Goal: Task Accomplishment & Management: Use online tool/utility

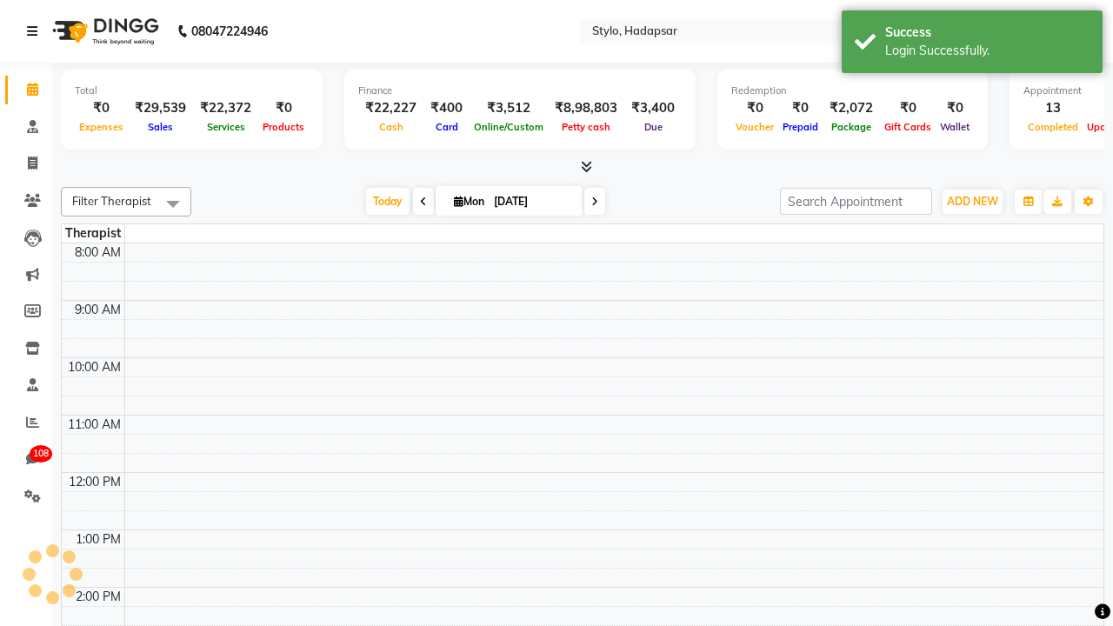
click at [36, 31] on icon at bounding box center [32, 31] width 10 height 12
select select "en"
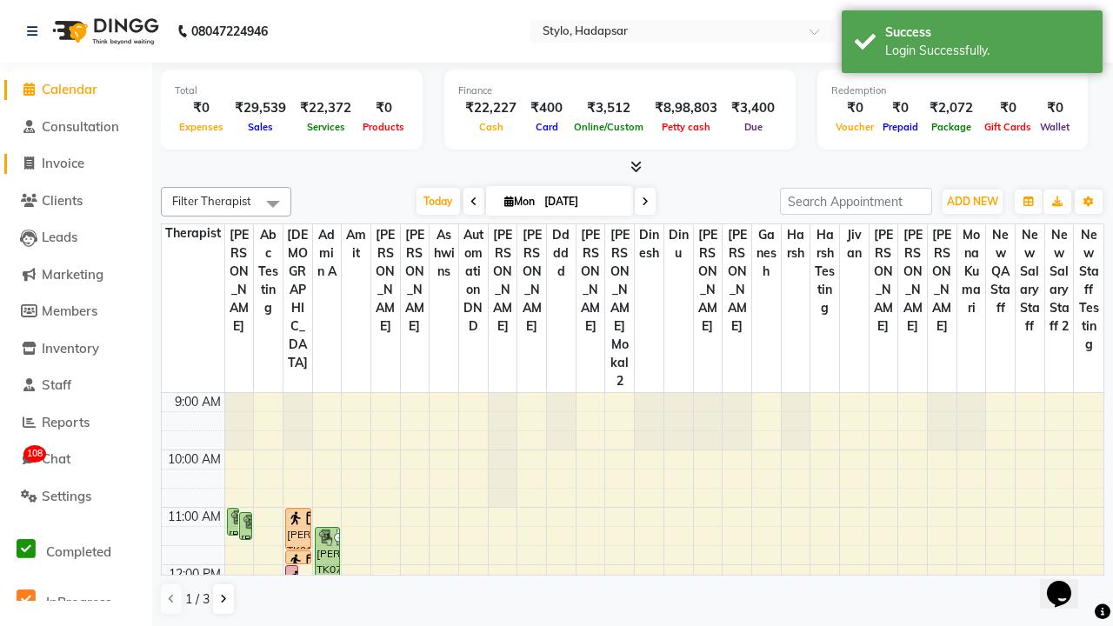
click at [76, 163] on span "Invoice" at bounding box center [63, 163] width 43 height 17
select select "service"
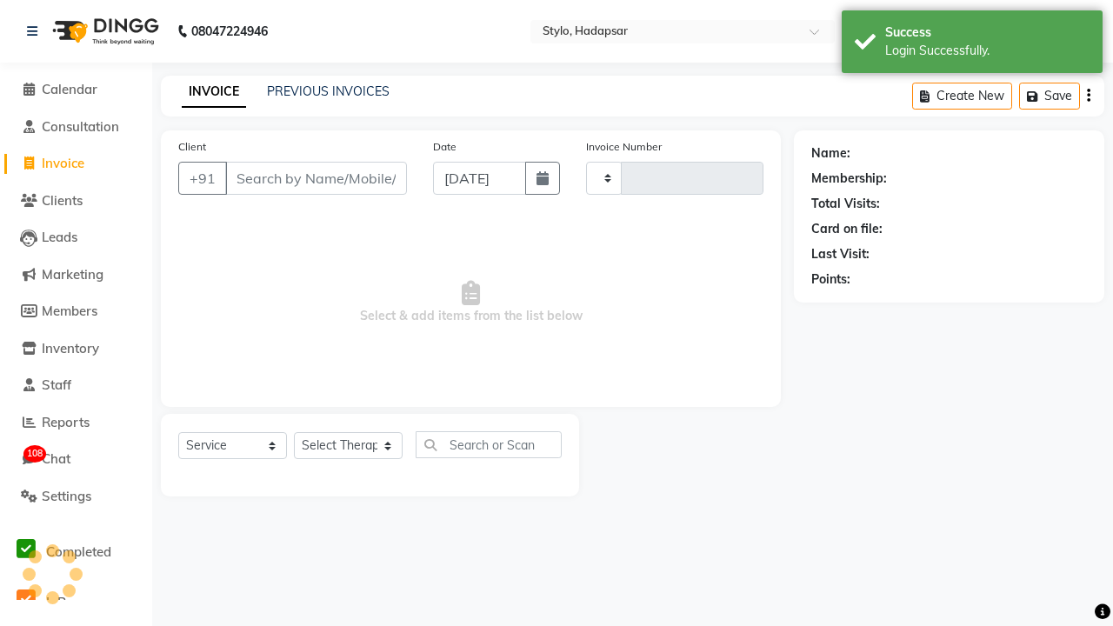
type input "758"
select select "157"
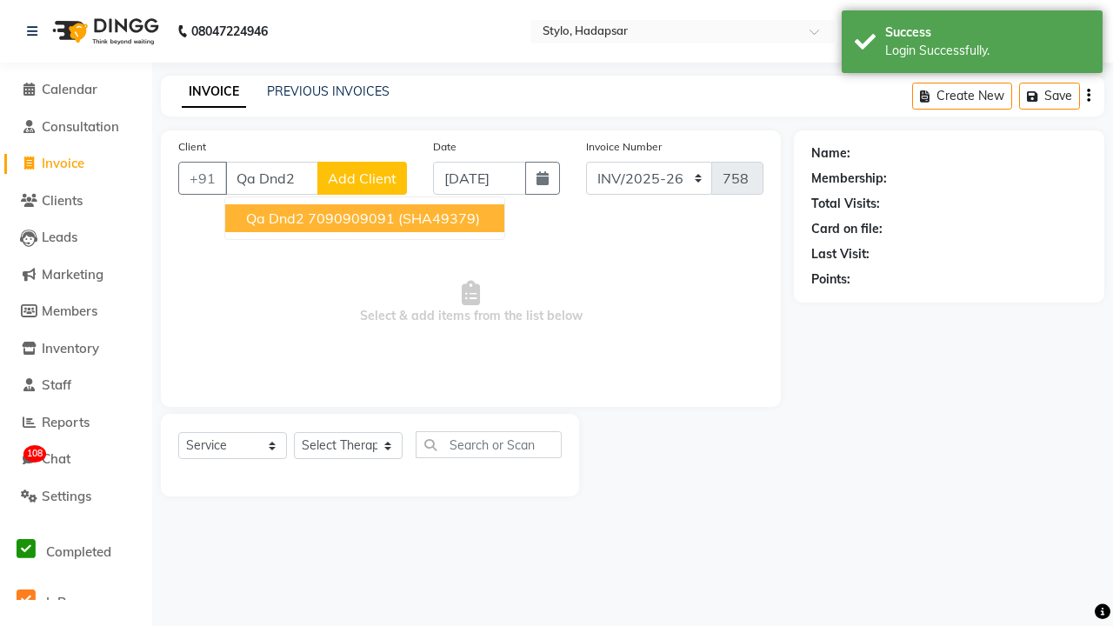
click at [363, 218] on ngb-highlight "7090909091" at bounding box center [351, 218] width 87 height 17
type input "7090909091"
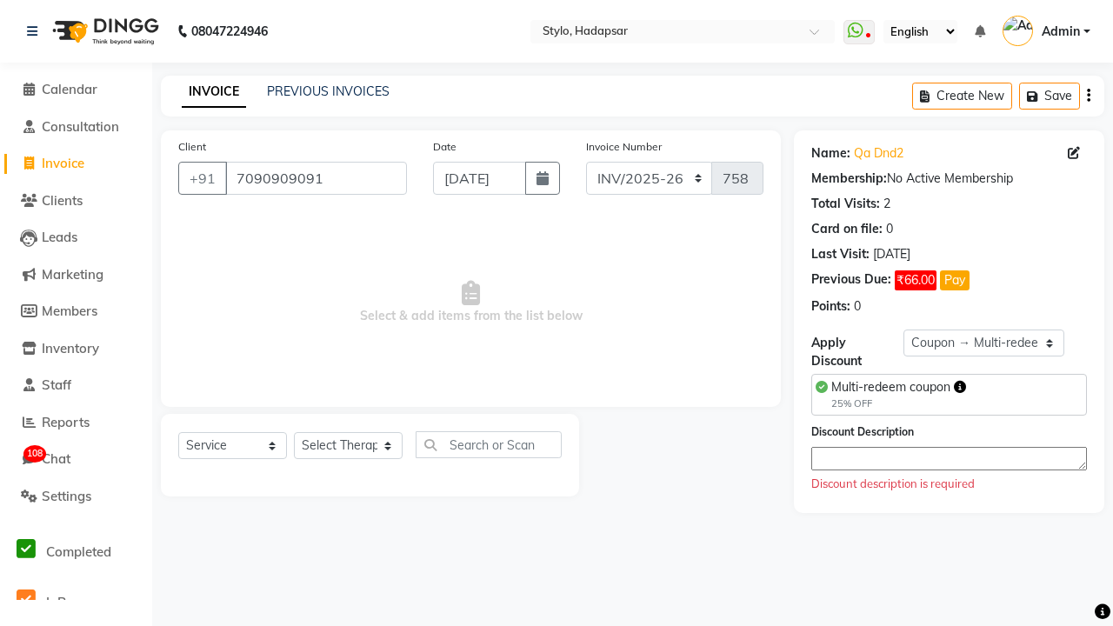
select select "0:"
select select "267"
select select "Z73944"
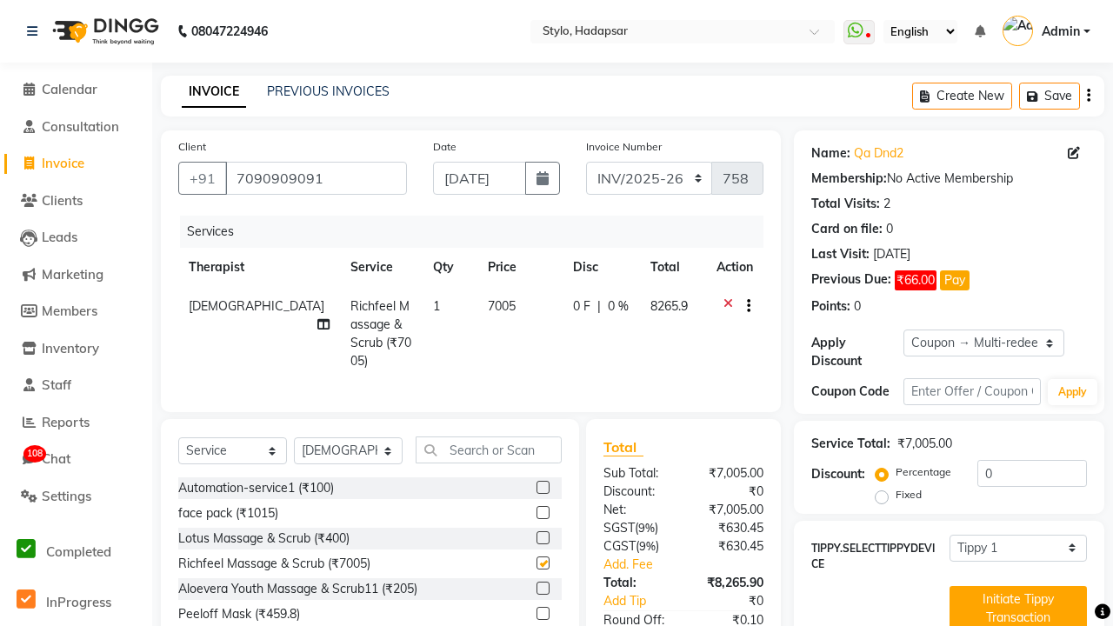
click at [743, 306] on button "button" at bounding box center [745, 306] width 10 height 18
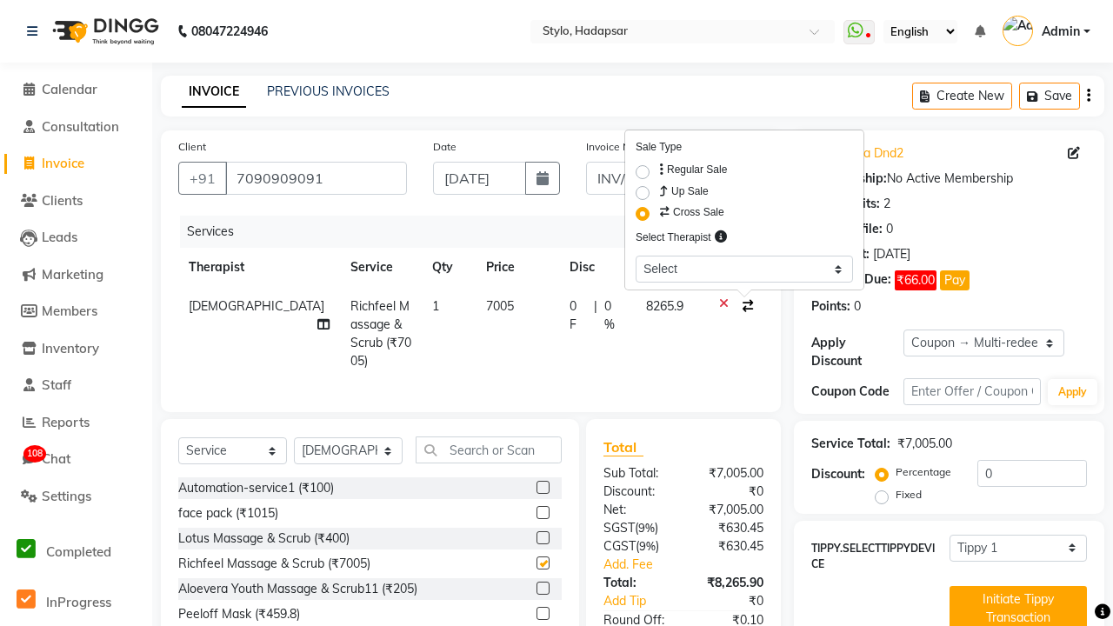
select select "422"
click at [1046, 31] on span "Admin" at bounding box center [1060, 32] width 38 height 18
click at [0, 0] on link "Sign out" at bounding box center [0, 0] width 0 height 0
checkbox input "false"
